Goal: Check status: Check status

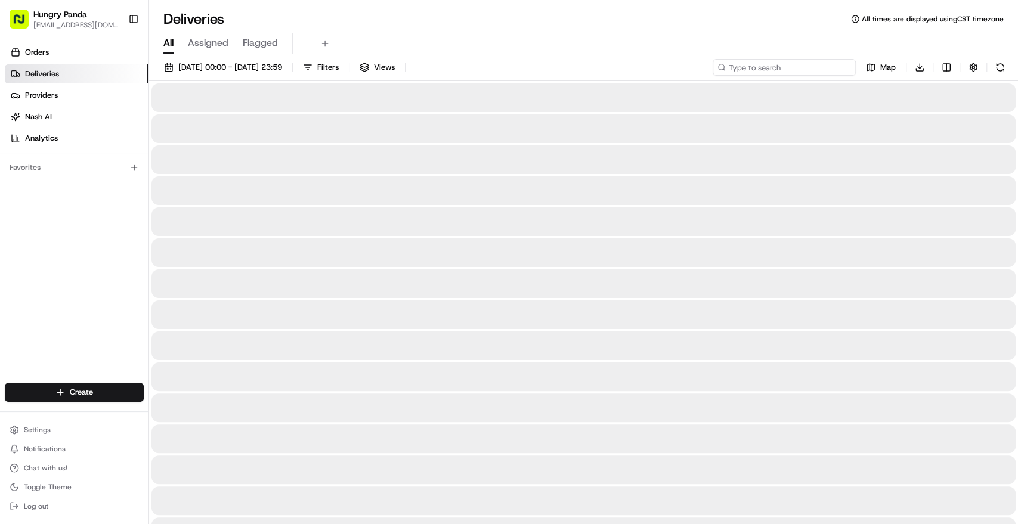
click at [813, 68] on input at bounding box center [784, 67] width 143 height 17
paste input "26469197051527064881"
type input "26469197051527064881"
click at [274, 69] on span "[DATE] 00:00 - [DATE] 23:59" at bounding box center [230, 67] width 104 height 11
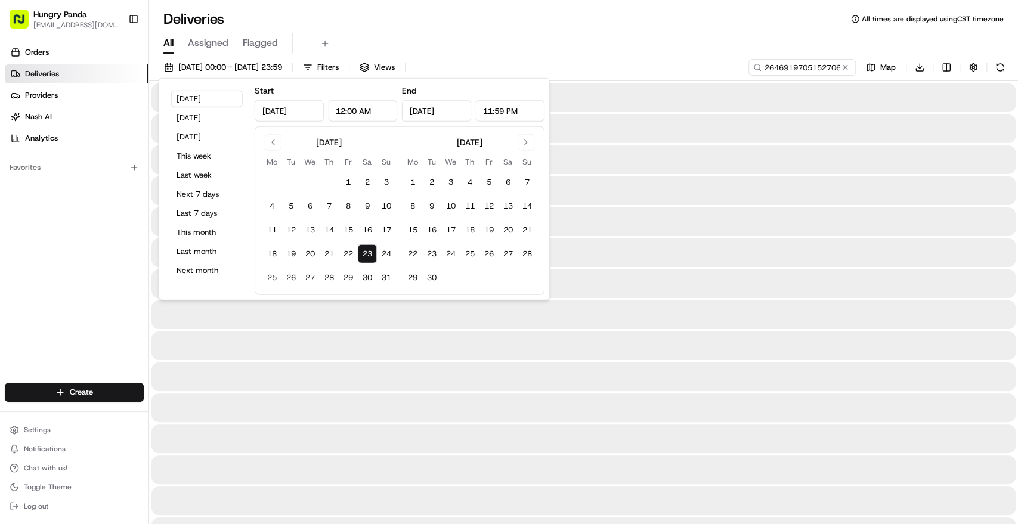
click at [850, 105] on div at bounding box center [584, 98] width 865 height 29
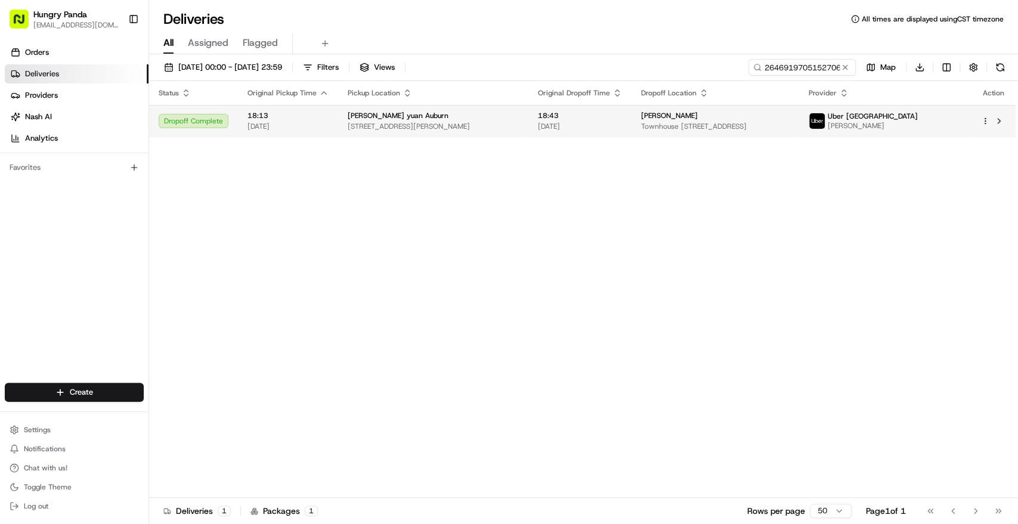
click at [754, 119] on div "[PERSON_NAME]" at bounding box center [715, 116] width 149 height 10
drag, startPoint x: 393, startPoint y: 297, endPoint x: 536, endPoint y: 236, distance: 155.8
click at [801, 70] on input "26469197051527064881" at bounding box center [784, 67] width 143 height 17
click at [768, 119] on div "[PERSON_NAME]" at bounding box center [715, 116] width 149 height 10
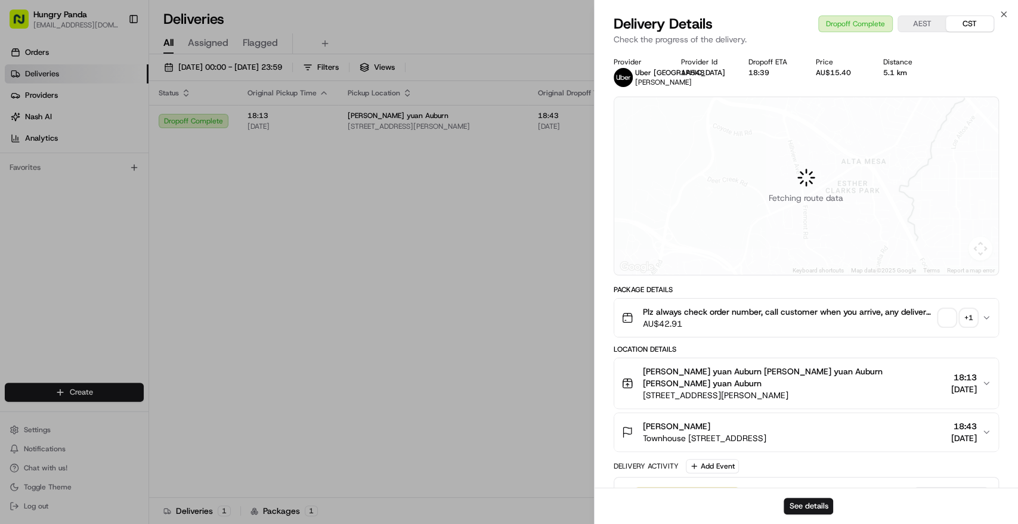
click at [944, 315] on span "button" at bounding box center [947, 318] width 17 height 17
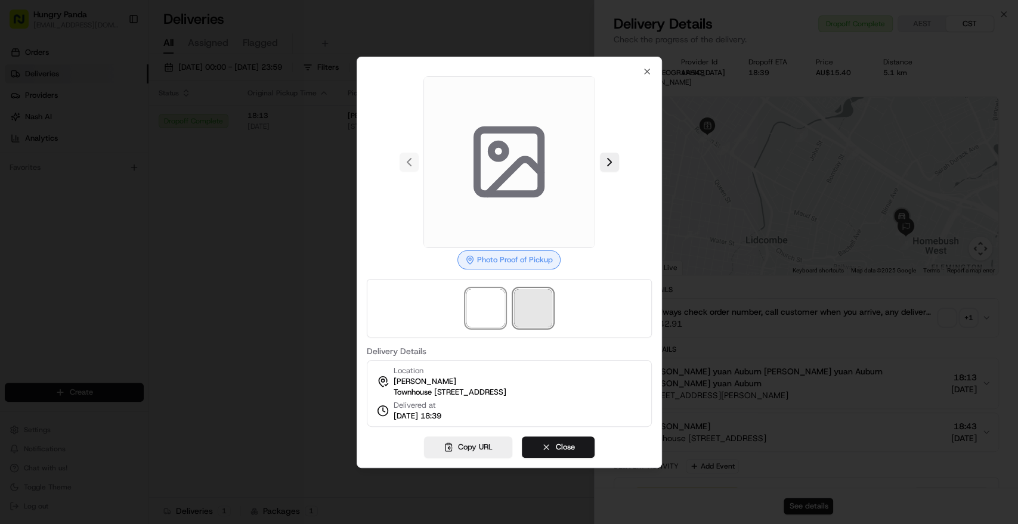
click at [535, 302] on span at bounding box center [533, 308] width 38 height 38
